Goal: Task Accomplishment & Management: Use online tool/utility

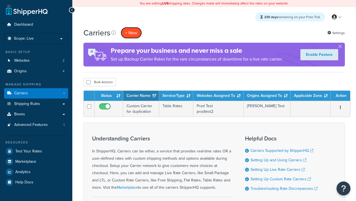
click at [131, 33] on button "+ New" at bounding box center [131, 32] width 21 height 11
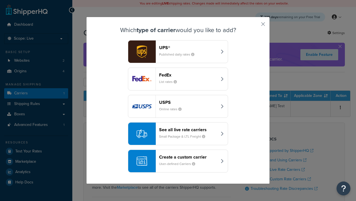
click at [178, 161] on div "Create a custom carrier User-defined Carriers" at bounding box center [188, 160] width 58 height 13
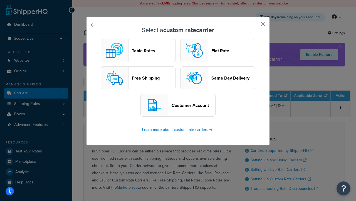
click at [138, 50] on header "Table Rates" at bounding box center [154, 50] width 44 height 5
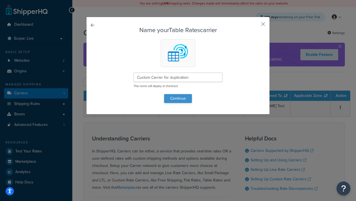
type input "Custom Carrier for duplication"
click at [178, 98] on button "Continue" at bounding box center [178, 98] width 28 height 9
